Goal: Find specific page/section: Find specific page/section

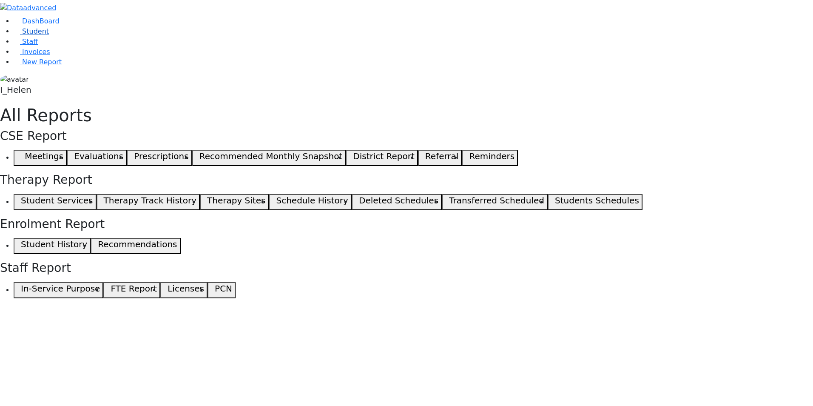
click at [44, 35] on link "Student" at bounding box center [31, 31] width 35 height 8
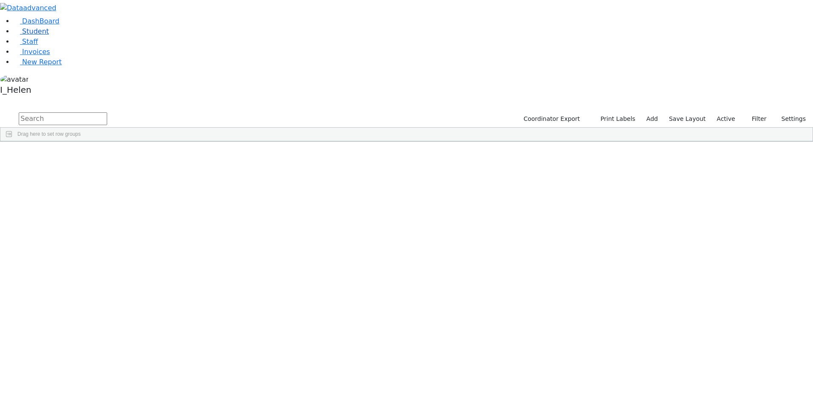
click at [22, 35] on span "Student" at bounding box center [35, 31] width 27 height 8
click at [805, 196] on span "Filters" at bounding box center [808, 203] width 6 height 14
click at [721, 299] on span at bounding box center [724, 302] width 7 height 7
click at [721, 352] on input "checkbox" at bounding box center [724, 355] width 7 height 7
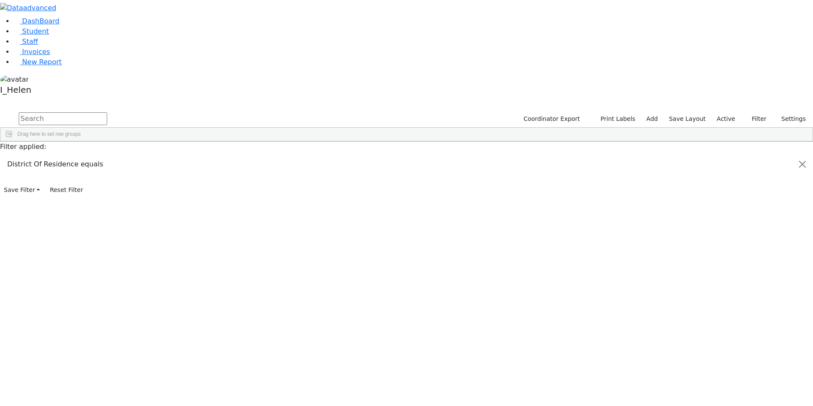
click at [107, 112] on input "text" at bounding box center [63, 118] width 88 height 13
click at [0, 111] on button "submit" at bounding box center [8, 119] width 17 height 16
type input "r"
type input "rivka"
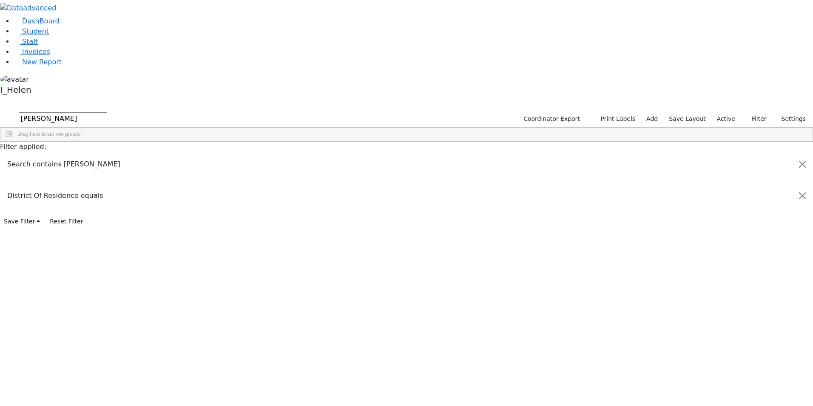
click at [157, 155] on div at bounding box center [359, 155] width 718 height 0
click at [460, 156] on div at bounding box center [359, 155] width 718 height 0
click at [45, 66] on span "New Report" at bounding box center [42, 62] width 40 height 8
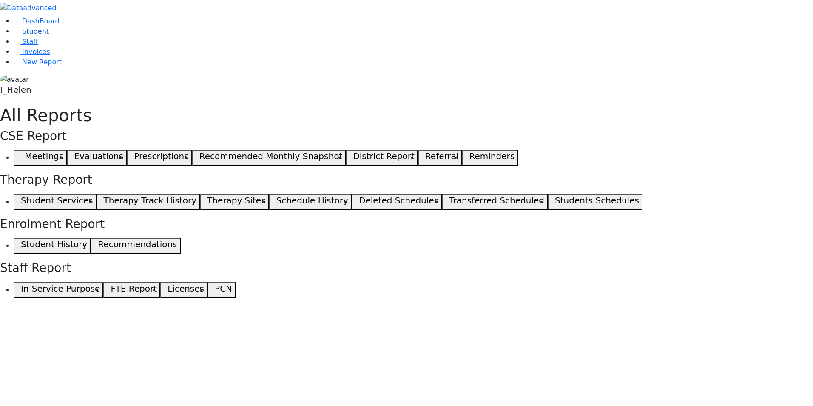
click at [33, 35] on span "Student" at bounding box center [35, 31] width 27 height 8
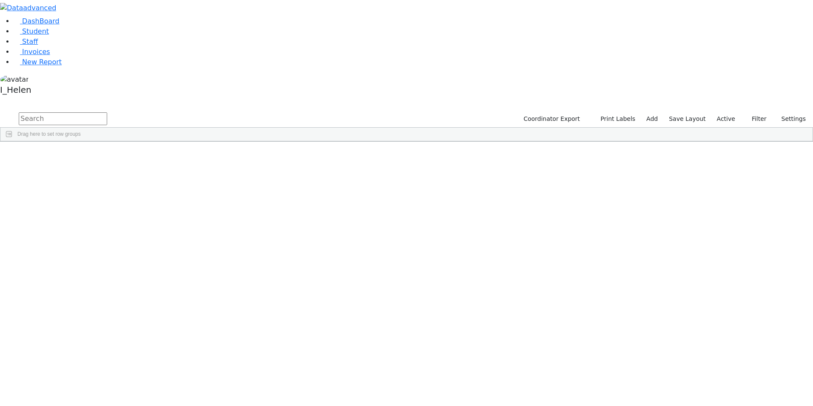
click at [107, 112] on input "text" at bounding box center [63, 118] width 88 height 13
click at [48, 155] on div "3770" at bounding box center [23, 161] width 47 height 12
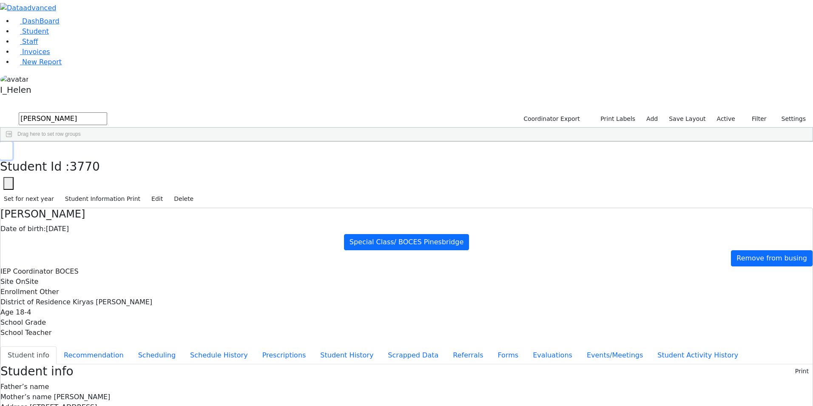
click at [4, 148] on use "button" at bounding box center [4, 148] width 0 height 0
click at [723, 155] on div "3770 Hirsch Rivka 05/22/2007 BOCES Other Special Class/ BOCES Pinesbridge Kirya…" at bounding box center [401, 161] width 803 height 12
click at [97, 155] on div "Hirsch" at bounding box center [73, 161] width 50 height 12
click at [9, 148] on icon "button" at bounding box center [6, 150] width 5 height 5
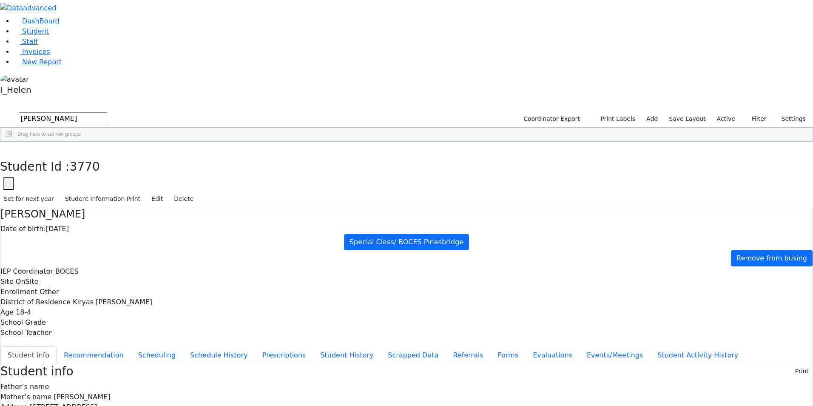
drag, startPoint x: 159, startPoint y: 31, endPoint x: 107, endPoint y: 42, distance: 52.9
click at [107, 111] on form "rivka hir" at bounding box center [53, 119] width 107 height 16
type input "boces"
click at [0, 111] on button "submit" at bounding box center [8, 119] width 17 height 16
click at [97, 167] on div "Klein" at bounding box center [73, 173] width 50 height 12
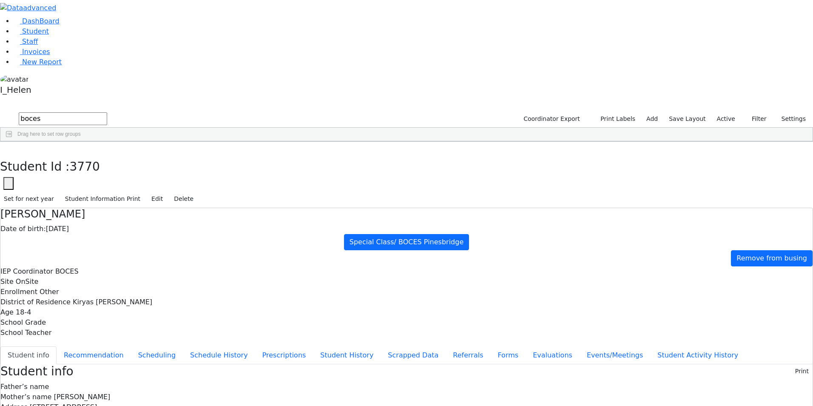
click at [97, 167] on div "Klein" at bounding box center [73, 173] width 50 height 12
click at [12, 142] on button "button" at bounding box center [6, 151] width 12 height 18
click at [97, 179] on div "Schwartz" at bounding box center [73, 185] width 50 height 12
click at [165, 142] on div "Student Id : 6508258 Student Id 6508258 Cancel Save Set for next year Student I…" at bounding box center [406, 175] width 813 height 66
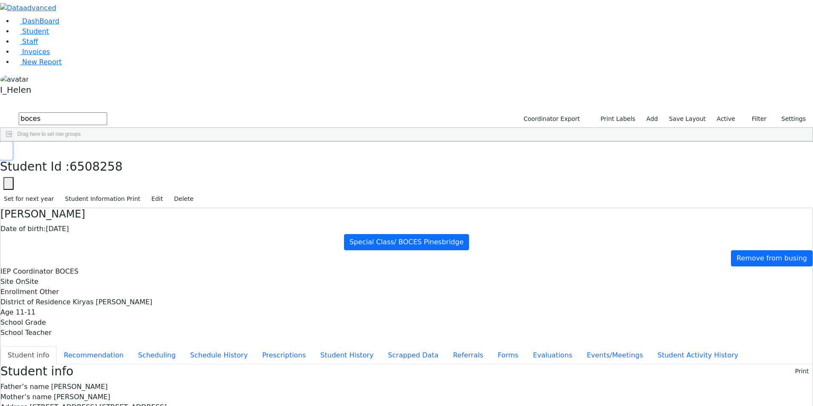
click at [9, 148] on icon "button" at bounding box center [6, 150] width 5 height 5
click at [97, 191] on div "Waldman" at bounding box center [73, 197] width 50 height 12
click at [9, 148] on icon "button" at bounding box center [6, 150] width 5 height 5
click at [97, 203] on div "Wertheimer" at bounding box center [73, 209] width 50 height 12
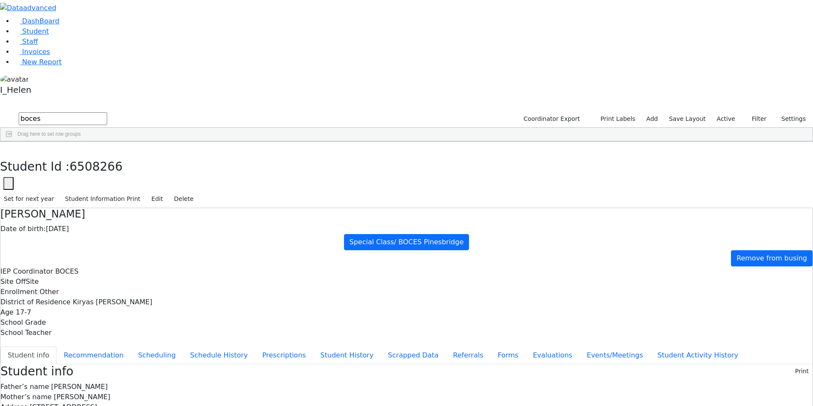
click at [97, 203] on div "Wertheimer" at bounding box center [73, 209] width 50 height 12
click at [9, 148] on icon "button" at bounding box center [6, 150] width 5 height 5
click at [97, 191] on div "Waldman" at bounding box center [73, 197] width 50 height 12
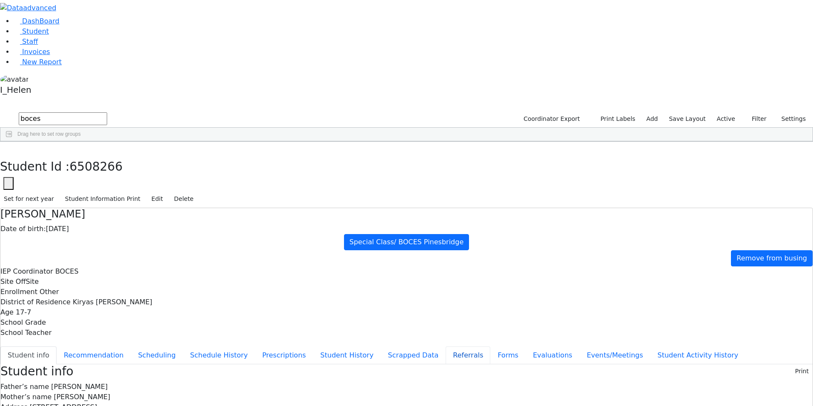
click at [446, 346] on button "Referrals" at bounding box center [468, 355] width 45 height 18
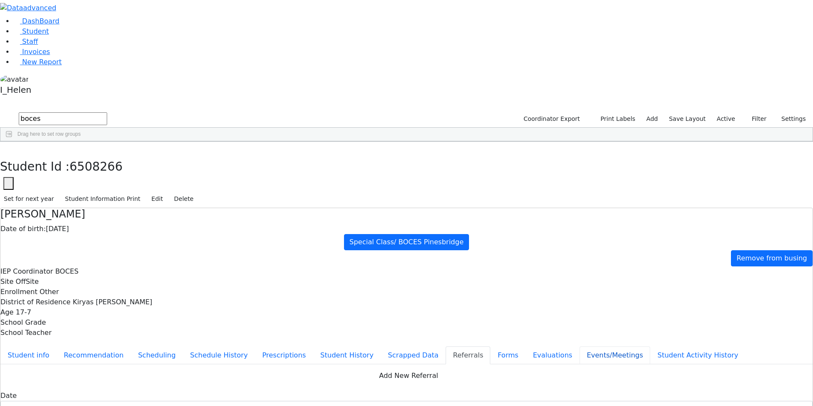
click at [579, 346] on button "Events/Meetings" at bounding box center [614, 355] width 71 height 18
click at [182, 159] on h3 "Student Id : 6508266" at bounding box center [406, 166] width 813 height 14
click at [9, 148] on icon "button" at bounding box center [6, 150] width 5 height 5
drag, startPoint x: 158, startPoint y: 36, endPoint x: 89, endPoint y: 41, distance: 69.1
click at [90, 41] on div "DashBoard Student Staff Invoices New Report 5" at bounding box center [406, 233] width 813 height 466
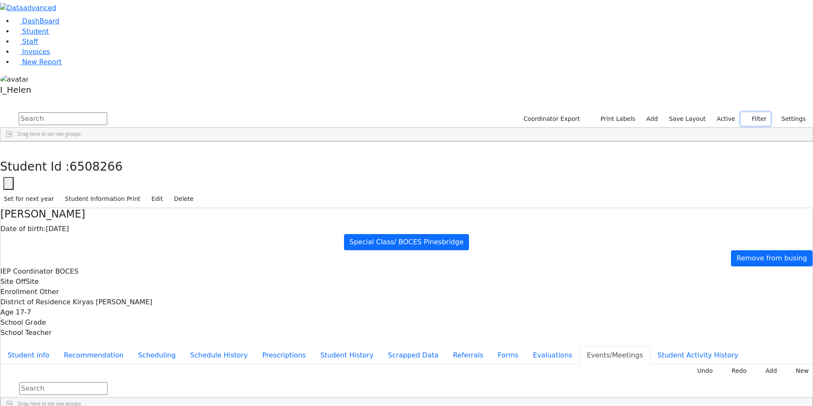
click at [757, 112] on button "Filter" at bounding box center [756, 118] width 30 height 13
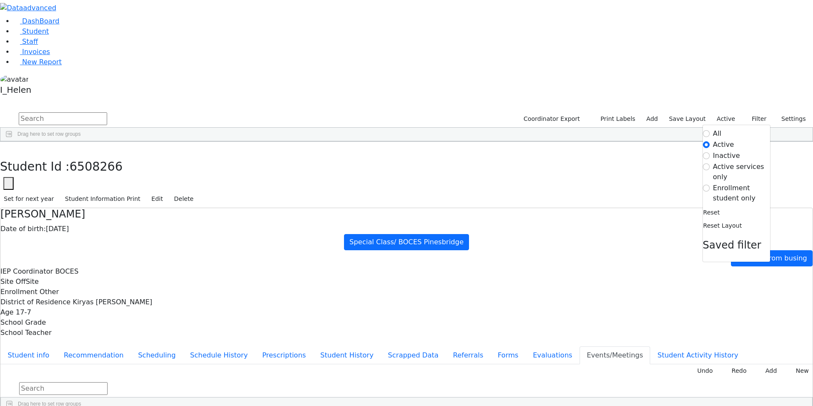
click at [805, 196] on span "Filters" at bounding box center [808, 203] width 6 height 14
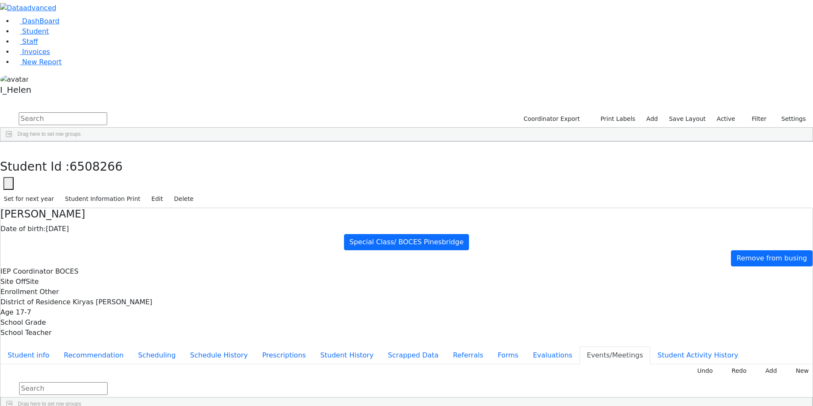
click at [742, 299] on span "District Of Residence" at bounding box center [765, 302] width 73 height 6
drag, startPoint x: 161, startPoint y: 34, endPoint x: 152, endPoint y: 27, distance: 11.4
click at [107, 112] on input "text" at bounding box center [63, 118] width 88 height 13
type input "falls"
click at [132, 191] on div "Refoel" at bounding box center [110, 197] width 43 height 12
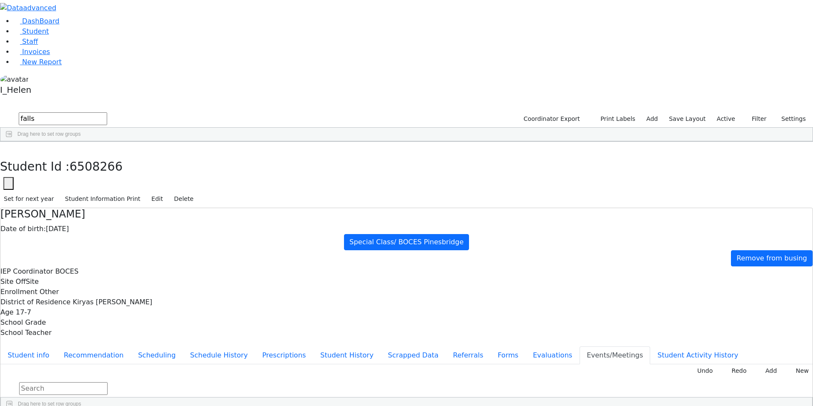
click at [132, 191] on div "Refoel" at bounding box center [110, 197] width 43 height 12
click at [57, 346] on button "Student info" at bounding box center [28, 355] width 56 height 18
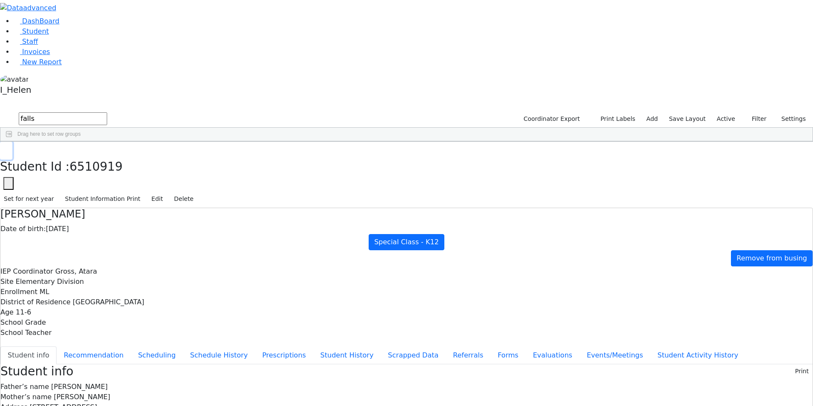
click at [12, 142] on button "button" at bounding box center [6, 151] width 12 height 18
drag, startPoint x: 158, startPoint y: 37, endPoint x: 100, endPoint y: 37, distance: 57.8
click at [100, 37] on div "DashBoard Student Staff Invoices New Report 4" at bounding box center [406, 375] width 813 height 751
drag, startPoint x: 142, startPoint y: 34, endPoint x: 111, endPoint y: 40, distance: 31.0
click at [107, 111] on form "fark" at bounding box center [53, 119] width 107 height 16
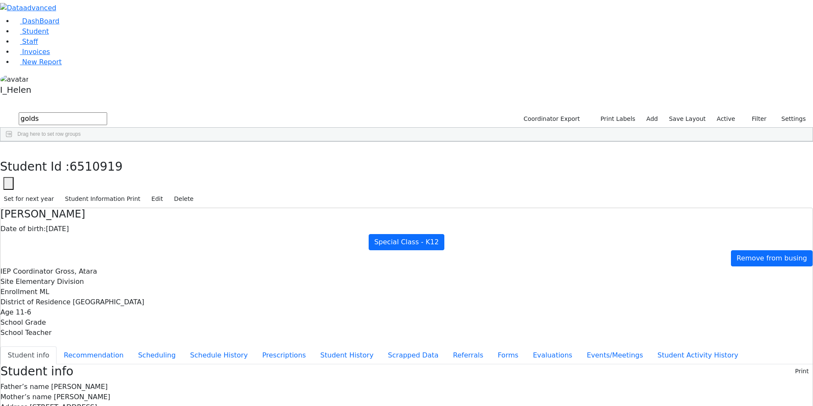
type input "golds"
click at [349, 141] on div "District Of Residence" at bounding box center [327, 148] width 44 height 14
drag, startPoint x: 405, startPoint y: 65, endPoint x: 476, endPoint y: 65, distance: 71.0
click at [378, 141] on div at bounding box center [376, 148] width 3 height 14
click at [376, 179] on div "Special Class/Center for Discovery" at bounding box center [318, 185] width 115 height 12
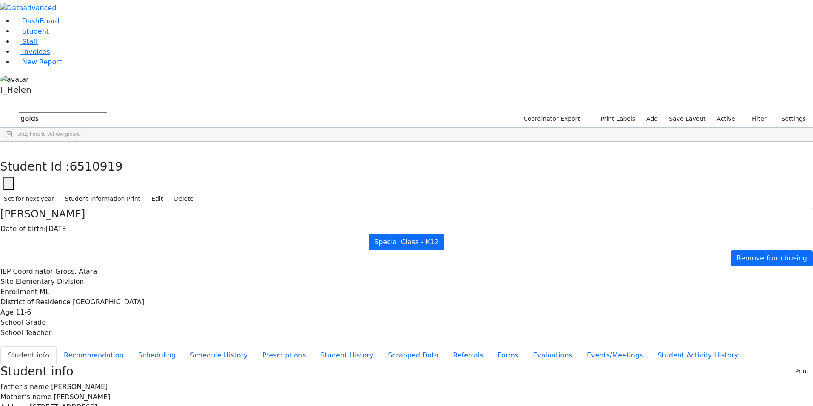
click at [721, 285] on span at bounding box center [724, 288] width 7 height 7
drag, startPoint x: 179, startPoint y: 27, endPoint x: 84, endPoint y: 23, distance: 94.9
click at [84, 23] on div "DashBoard Student Staff Invoices New Report 9" at bounding box center [406, 375] width 813 height 751
click at [744, 295] on div "Program Type Contains AND OR Contains" at bounding box center [761, 346] width 85 height 103
click at [721, 281] on div "Program Type" at bounding box center [761, 288] width 85 height 14
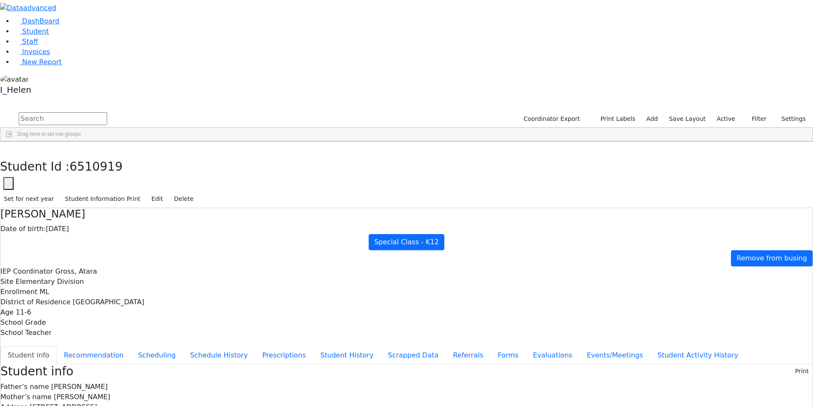
click at [721, 285] on span at bounding box center [724, 288] width 7 height 7
click at [45, 66] on span "New Report" at bounding box center [42, 62] width 40 height 8
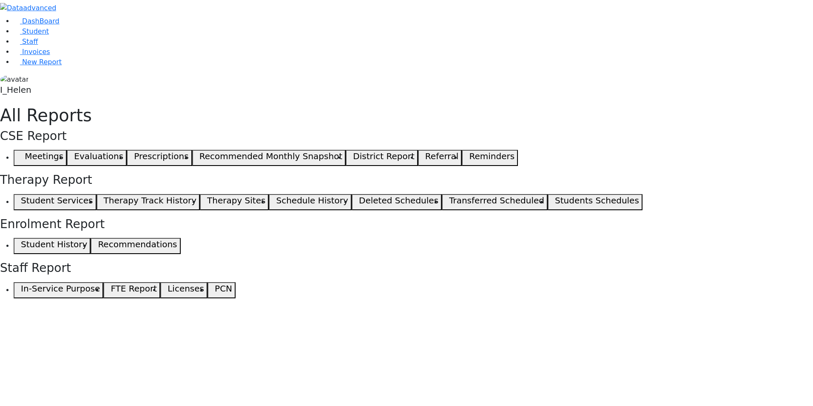
click at [21, 156] on icon "button" at bounding box center [19, 158] width 4 height 4
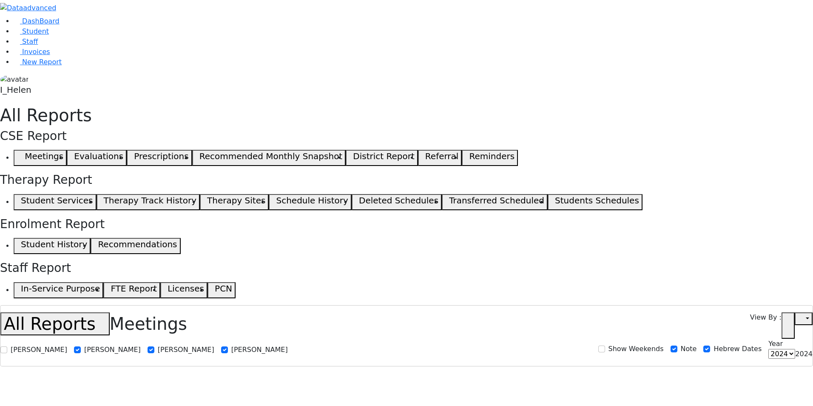
select select
click at [31, 35] on span "Student" at bounding box center [35, 31] width 27 height 8
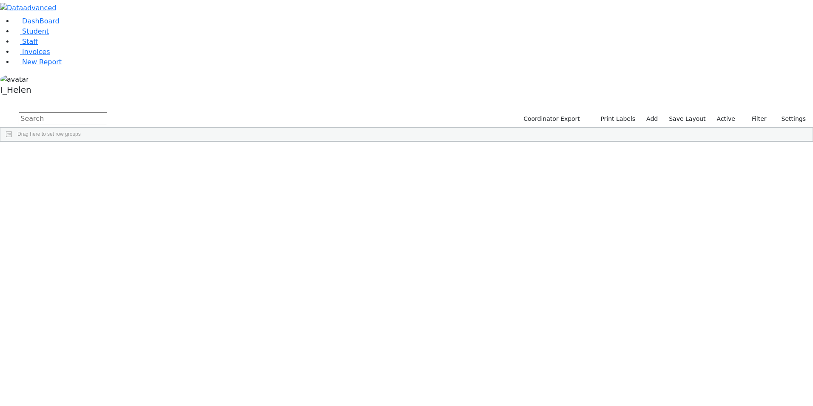
click at [31, 35] on span "Student" at bounding box center [35, 31] width 27 height 8
click at [761, 112] on button "Filter" at bounding box center [756, 118] width 30 height 13
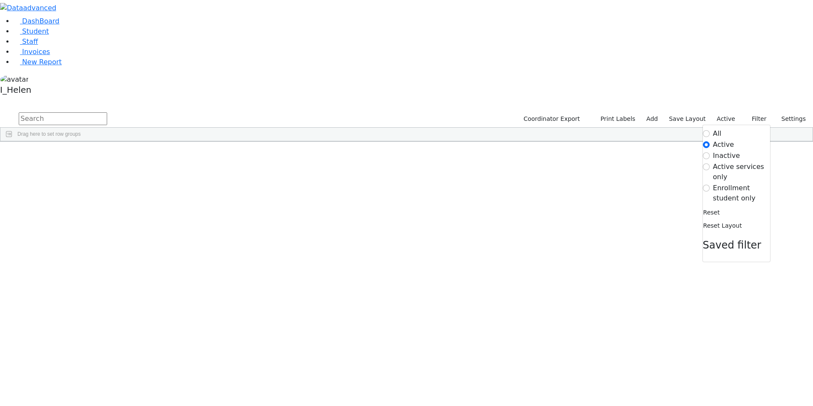
click at [732, 183] on label "Enrollment student only" at bounding box center [741, 193] width 57 height 20
click at [710, 185] on input "Enrollment student only" at bounding box center [706, 188] width 7 height 7
